Goal: Task Accomplishment & Management: Complete application form

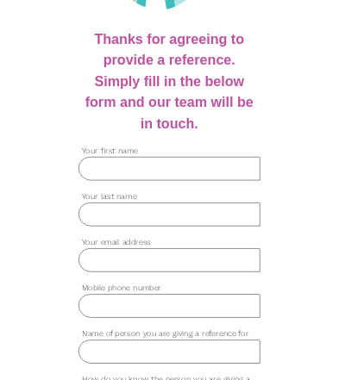
scroll to position [305, 0]
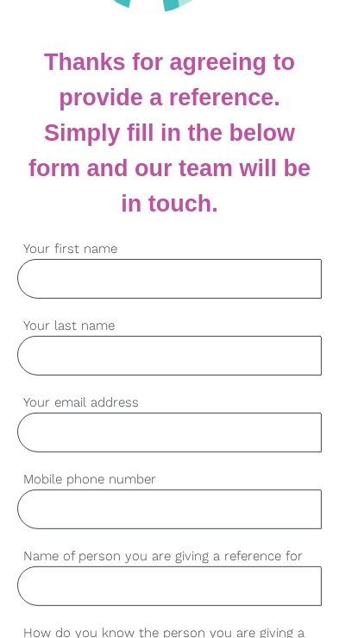
click at [85, 287] on input "Your first name" at bounding box center [169, 279] width 305 height 40
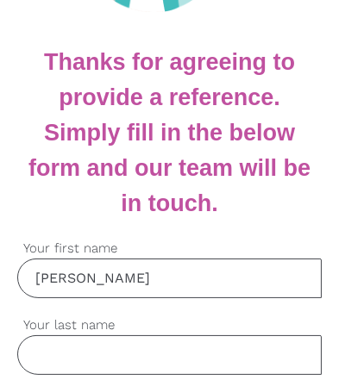
type input "[PERSON_NAME]"
click at [131, 355] on input "Your last name" at bounding box center [169, 356] width 305 height 40
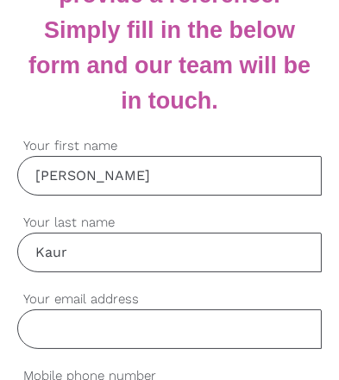
scroll to position [408, 0]
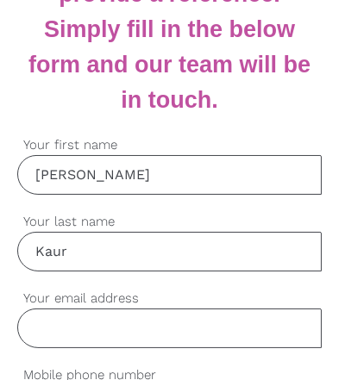
type input "Kaur"
click at [169, 305] on label "Your email address" at bounding box center [169, 299] width 305 height 20
click at [169, 309] on input "Your email address" at bounding box center [169, 329] width 305 height 40
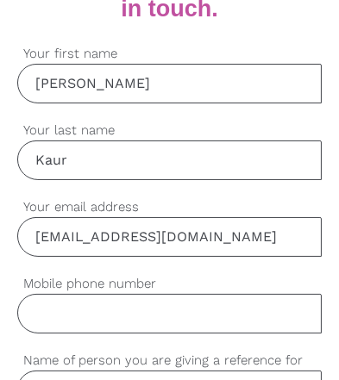
scroll to position [494, 0]
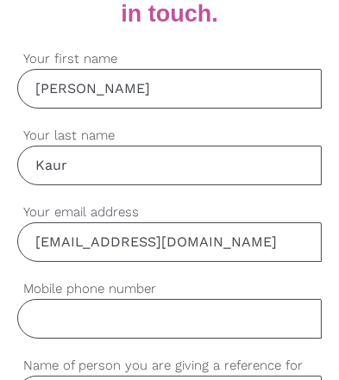
type input "[EMAIL_ADDRESS][DOMAIN_NAME]"
click at [167, 324] on input "Mobile phone number" at bounding box center [169, 319] width 305 height 40
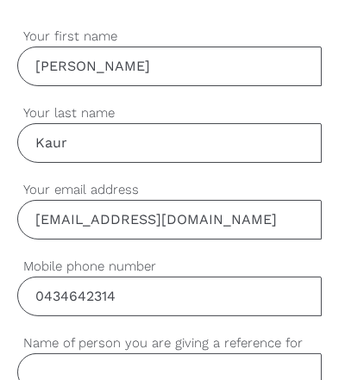
scroll to position [537, 0]
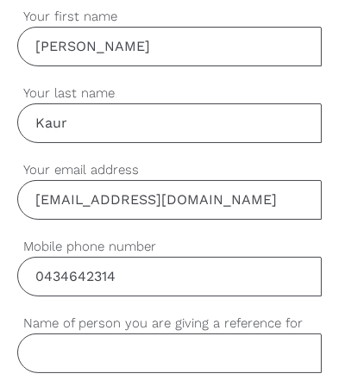
type input "0434642314"
click at [144, 359] on input "Name of person you are giving a reference for" at bounding box center [169, 354] width 305 height 40
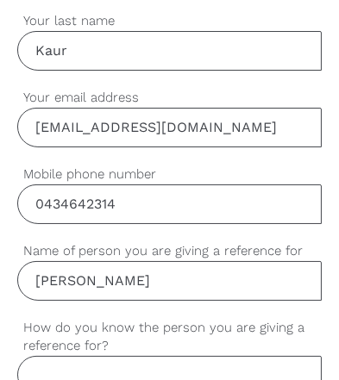
scroll to position [610, 0]
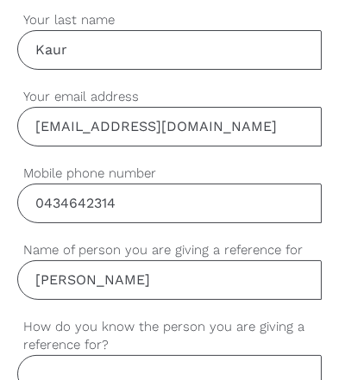
type input "[PERSON_NAME]"
click at [129, 380] on input "How do you know the person you are giving a reference for?" at bounding box center [169, 375] width 305 height 40
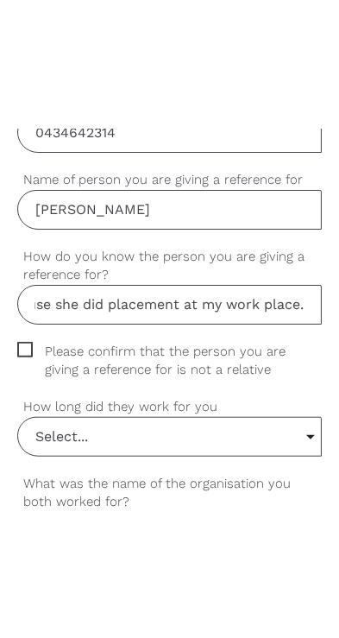
scroll to position [811, 0]
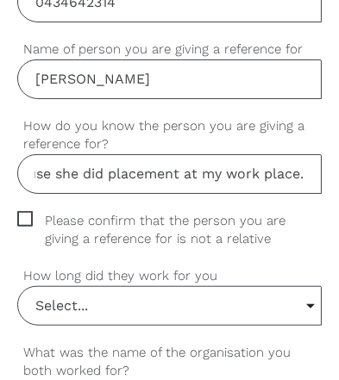
type input "I know her because she did placement at my work place."
click at [23, 214] on span "Please confirm that the person you are giving a reference for is not a relative" at bounding box center [169, 230] width 305 height 38
click at [23, 214] on input "Please confirm that the person you are giving a reference for is not a relative" at bounding box center [22, 216] width 11 height 11
checkbox input "true"
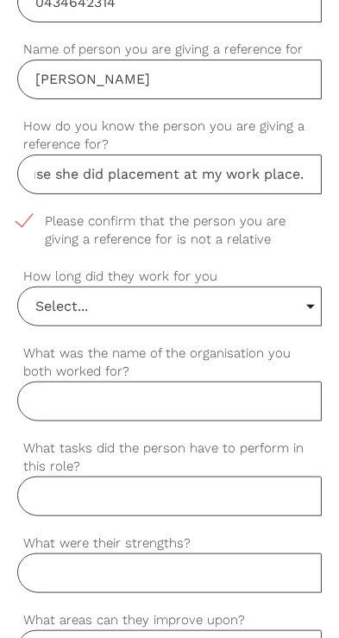
scroll to position [0, 0]
click at [316, 304] on input "Select..." at bounding box center [169, 306] width 303 height 38
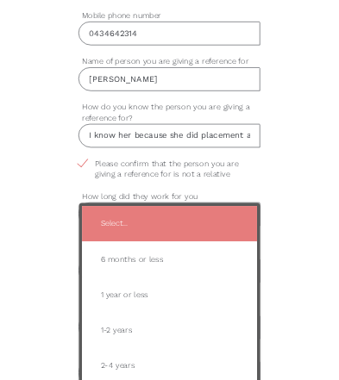
scroll to position [757, 0]
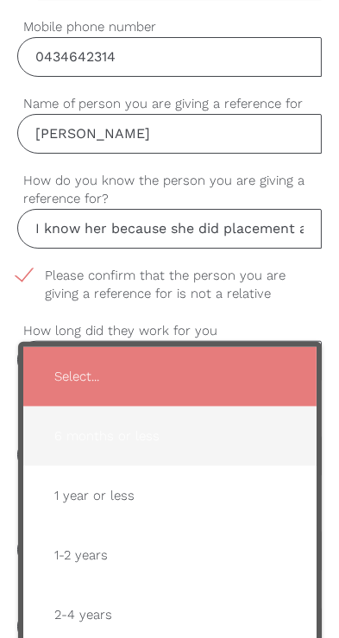
click at [162, 431] on span "6 months or less" at bounding box center [170, 436] width 259 height 42
type input "6 months or less"
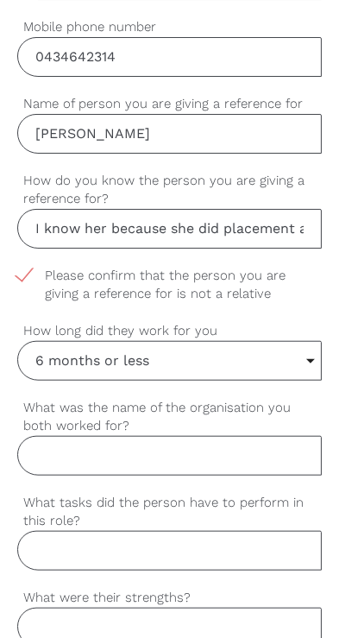
click at [194, 454] on input "What was the name of the organisation you both worked for?" at bounding box center [169, 456] width 305 height 40
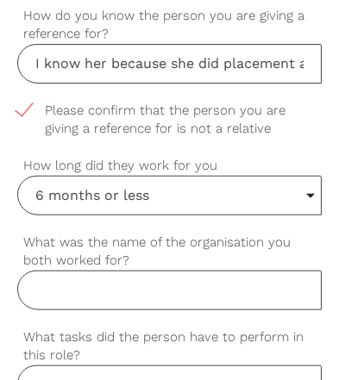
scroll to position [1018, 0]
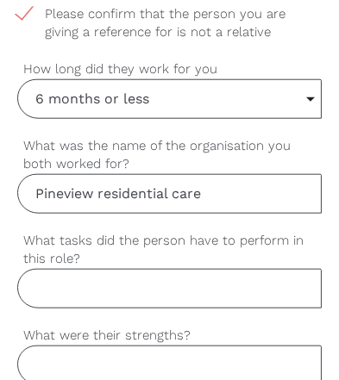
type input "Pineview residential care"
click at [165, 291] on input "What tasks did the person have to perform in this role?" at bounding box center [169, 289] width 305 height 40
type input "H"
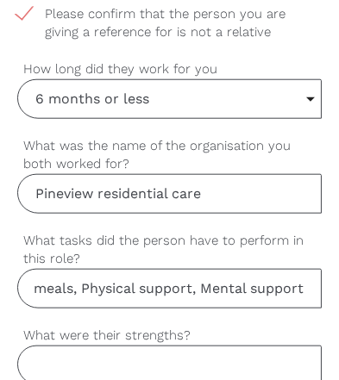
scroll to position [0, 219]
type input "Showering, dressing, helping in meals, Physical support, Mental support"
click at [97, 363] on input "What were their strengths?" at bounding box center [169, 366] width 305 height 40
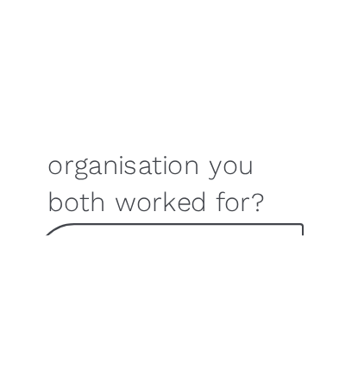
scroll to position [1189, 0]
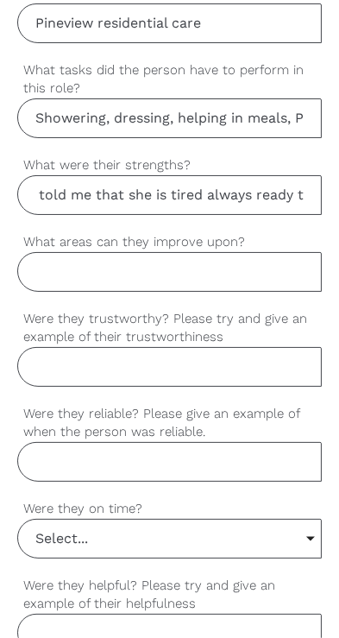
click at [291, 186] on input "She is very hardworking, she used to commute so far but she never told me that …" at bounding box center [169, 195] width 305 height 40
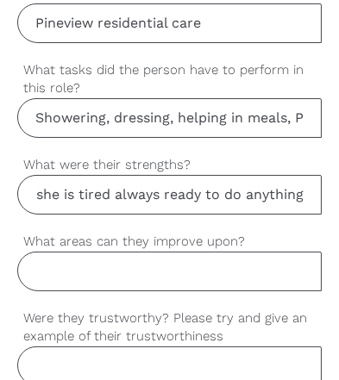
scroll to position [0, 0]
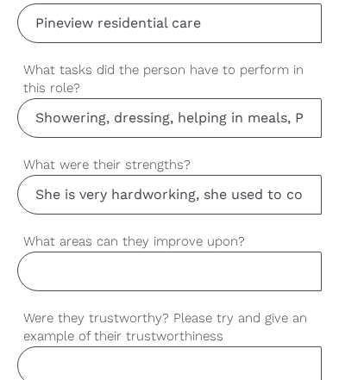
click at [298, 186] on input "She is very hardworking, she used to commute so far but she never told me that …" at bounding box center [169, 195] width 305 height 40
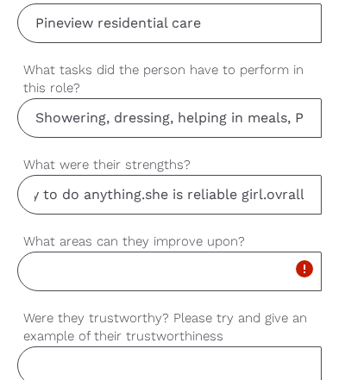
scroll to position [0, 715]
click at [273, 194] on input "She is very hardworking, she used to commute so far but she never told me that …" at bounding box center [169, 195] width 305 height 40
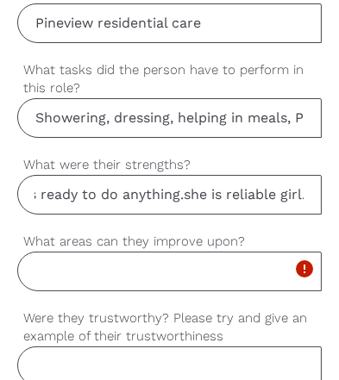
scroll to position [0, 717]
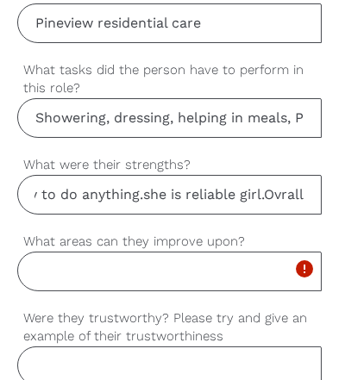
click at [303, 191] on input "She is very hardworking, she used to commute so far but she never told me that …" at bounding box center [169, 195] width 305 height 40
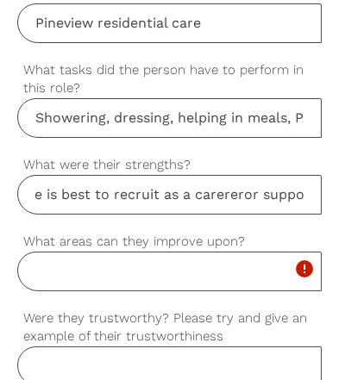
scroll to position [0, 1154]
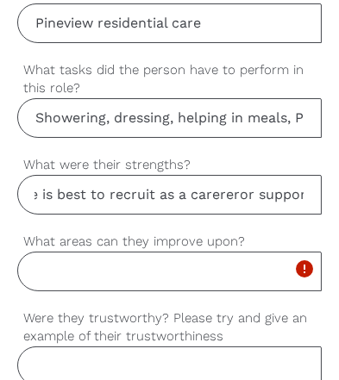
type input "She is very hardworking, she used to commute so far but she never told me that …"
click at [198, 261] on input "What areas can they improve upon?" at bounding box center [169, 272] width 305 height 40
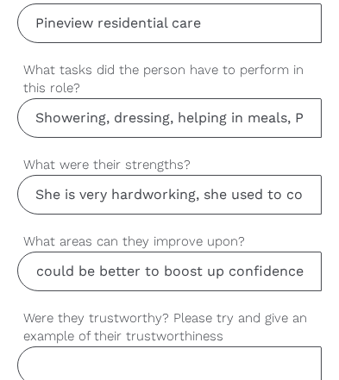
scroll to position [0, 381]
type input "I don't think so she need anything to improve but yes it could be better to boo…"
click at [93, 359] on input "Were they trustworthy? Please try and give an example of their trustworthiness" at bounding box center [169, 367] width 305 height 40
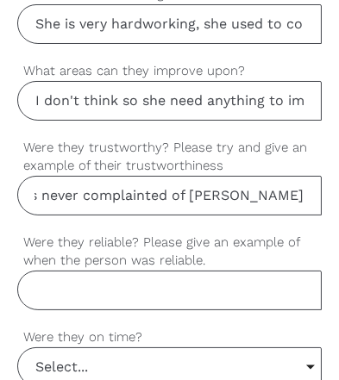
scroll to position [0, 405]
type input "She is trustworthy. Any of residence or other staff members never complainted o…"
click at [99, 293] on input "Were they reliable? Please give an example of when the person was reliable." at bounding box center [169, 291] width 305 height 40
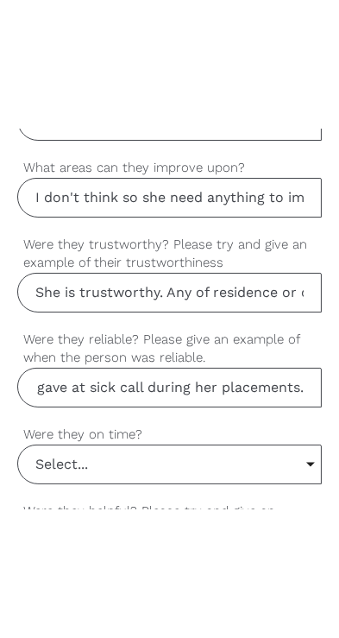
scroll to position [1393, 0]
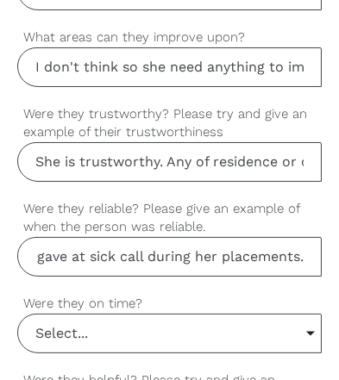
type input "She is reliable person. She never gave at sick call during her placements."
click at [244, 328] on input "Select..." at bounding box center [169, 334] width 303 height 38
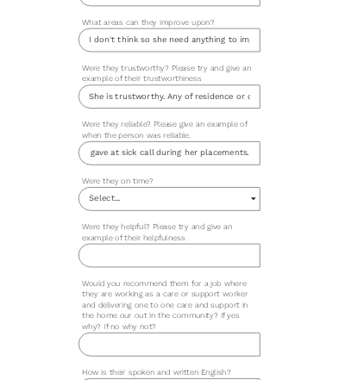
scroll to position [0, 0]
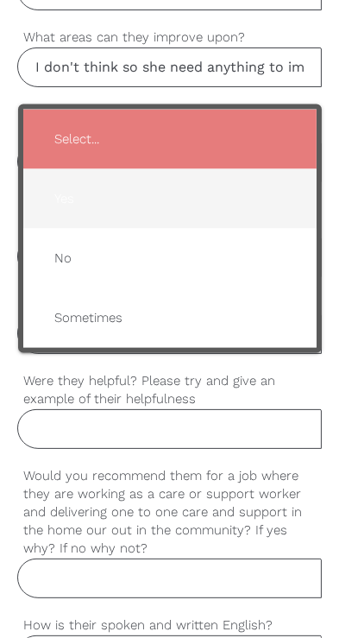
click at [132, 199] on span "Yes" at bounding box center [170, 199] width 259 height 42
type input "Yes"
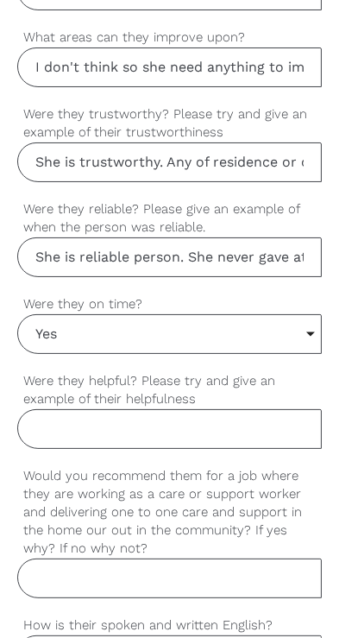
click at [181, 417] on input "Were they helpful? Please try and give an example of their helpfulness" at bounding box center [169, 429] width 305 height 40
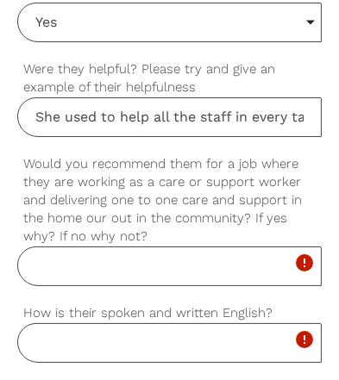
scroll to position [0, 92]
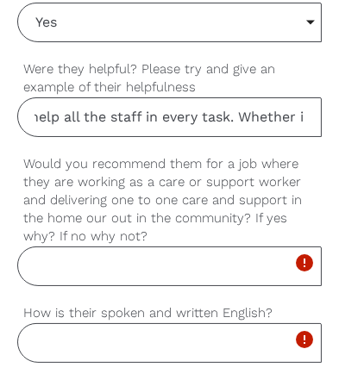
click at [314, 109] on input "She used to help all the staff in every task. Whether i" at bounding box center [169, 117] width 305 height 40
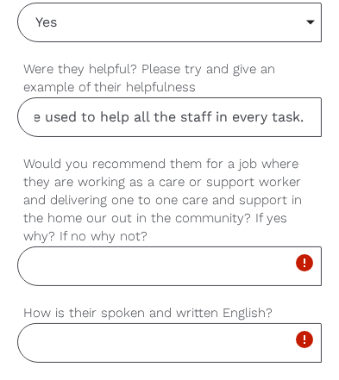
scroll to position [0, 28]
type input "She used to help all the staff in every task."
click at [166, 252] on input "Would you recommend them for a job where they are working as a care or support …" at bounding box center [169, 267] width 305 height 40
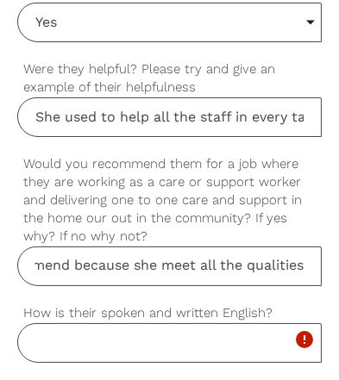
scroll to position [0, 177]
click at [186, 257] on input "Definitely I would recommend because she meet all the qualities" at bounding box center [169, 267] width 305 height 40
click at [299, 263] on input "Definitely I would recommend because she meets all the qualities" at bounding box center [169, 267] width 305 height 40
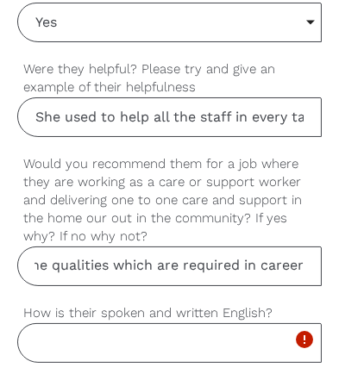
scroll to position [0, 0]
click at [292, 261] on input "Definitely I would recommend because she meets all the qualities which are requ…" at bounding box center [169, 267] width 305 height 40
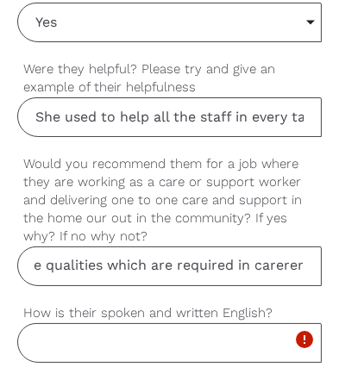
click at [255, 264] on input "Definitely I would recommend because she meets all the qualities which are requ…" at bounding box center [169, 267] width 305 height 40
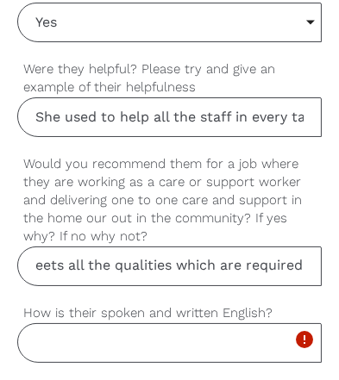
scroll to position [0, 393]
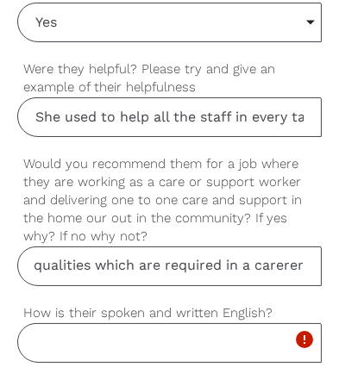
click at [317, 262] on input "Definitely I would recommend because she meets all the qualities which are requ…" at bounding box center [169, 267] width 305 height 40
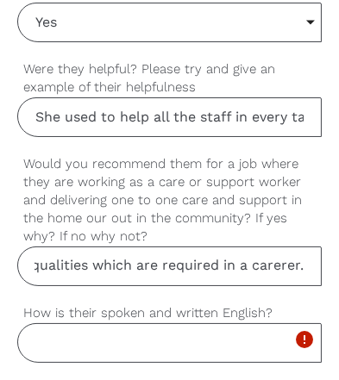
scroll to position [0, 395]
type input "Definitely I would recommend because she meets all the qualities which are requ…"
click at [179, 333] on input "How is their spoken and written English?" at bounding box center [169, 344] width 305 height 40
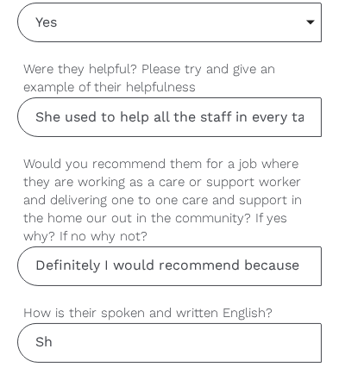
type input "S"
type input "H"
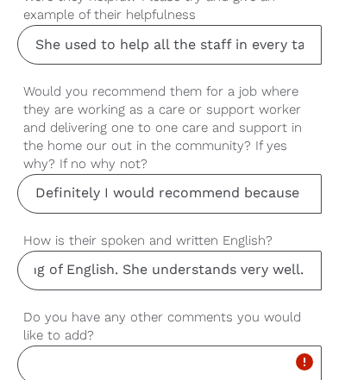
scroll to position [1778, 0]
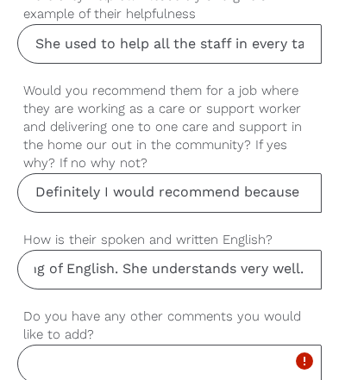
type input "She is good in speaking and writing of English. She understands very well."
click at [235, 359] on input "Do you have any other comments you would like to add?" at bounding box center [169, 365] width 305 height 40
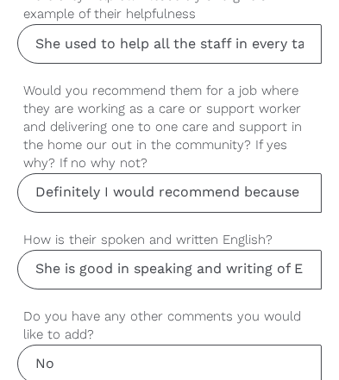
type input "N"
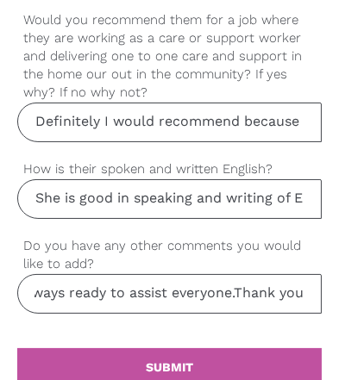
scroll to position [1849, 0]
type input "Best person ever. She never argued any time with anyone. Always ready to assist…"
click at [245, 354] on link "settings SUBMIT" at bounding box center [169, 368] width 305 height 38
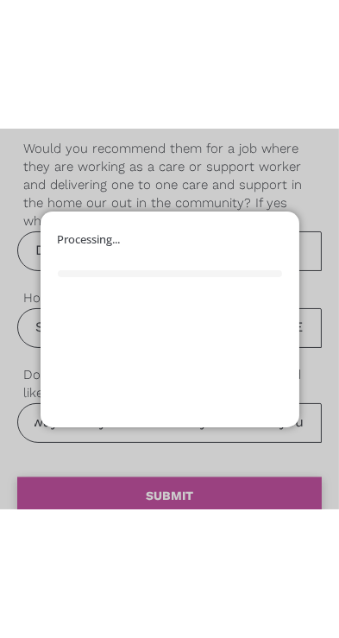
scroll to position [0, 0]
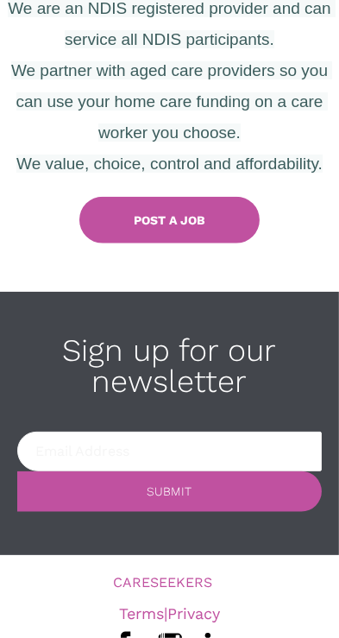
scroll to position [881, 0]
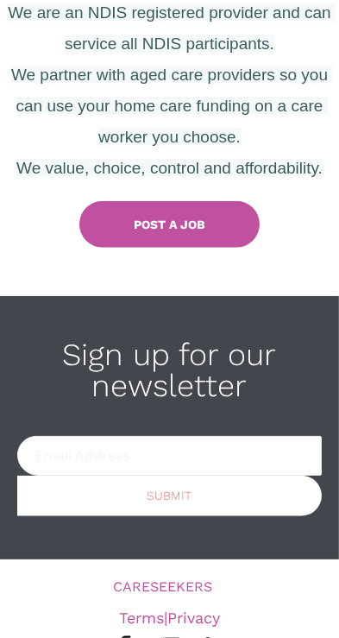
click at [191, 496] on div "SUBMIT" at bounding box center [170, 495] width 45 height 12
